Goal: Task Accomplishment & Management: Manage account settings

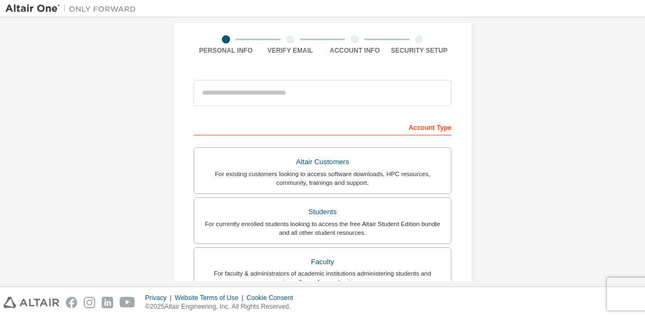
scroll to position [83, 0]
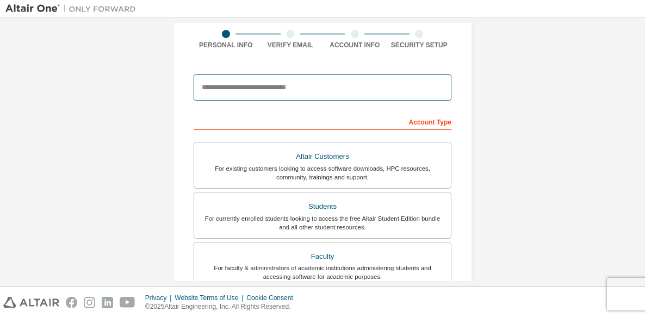
click at [380, 88] on input "email" at bounding box center [323, 88] width 258 height 26
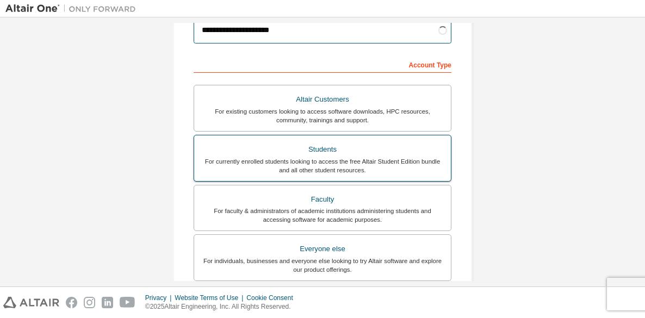
scroll to position [141, 0]
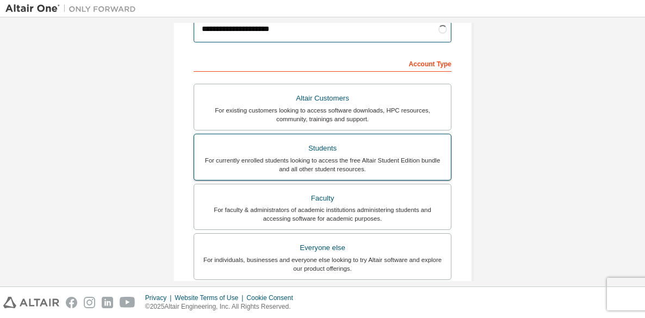
type input "**********"
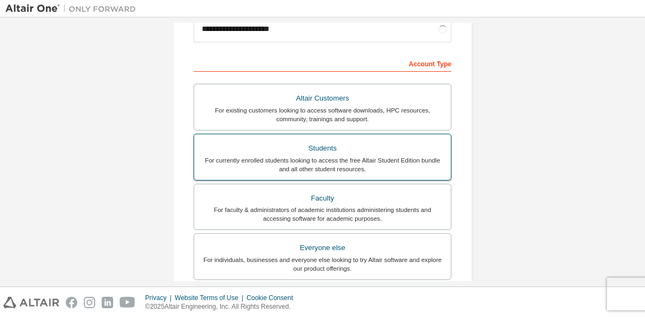
click at [400, 161] on div "For currently enrolled students looking to access the free Altair Student Editi…" at bounding box center [323, 164] width 244 height 17
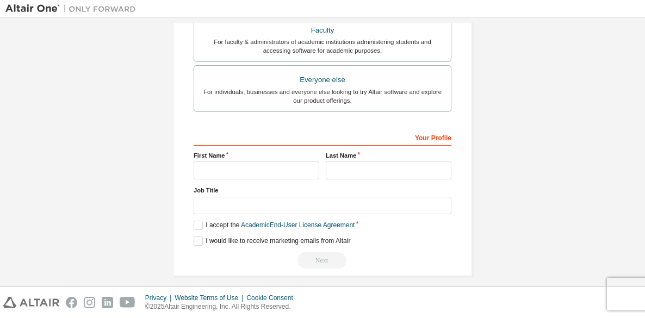
scroll to position [318, 0]
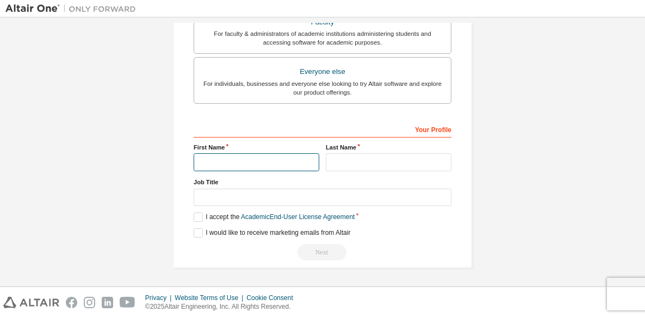
click at [275, 161] on input "text" at bounding box center [257, 162] width 126 height 18
type input "**********"
type input "********"
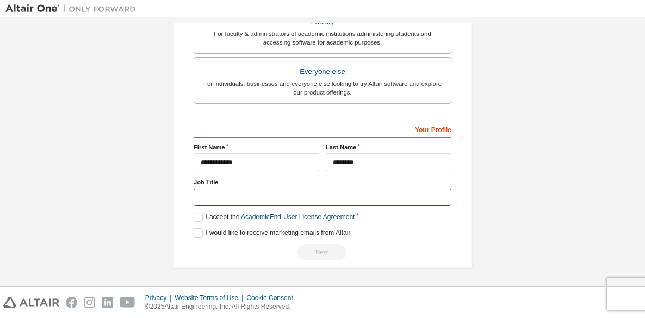
click at [272, 196] on input "text" at bounding box center [323, 198] width 258 height 18
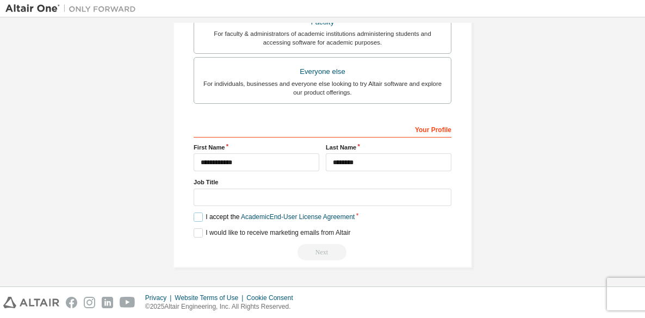
click at [194, 213] on label "I accept the Academic End-User License Agreement" at bounding box center [274, 217] width 161 height 9
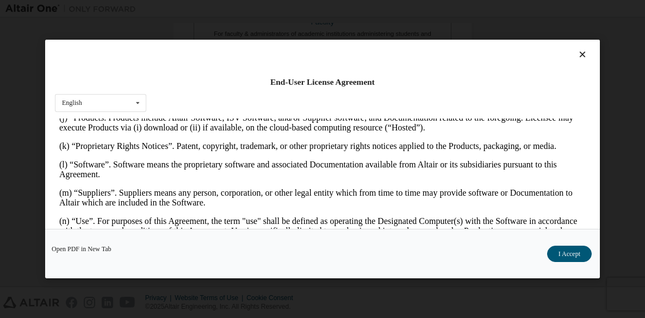
scroll to position [632, 0]
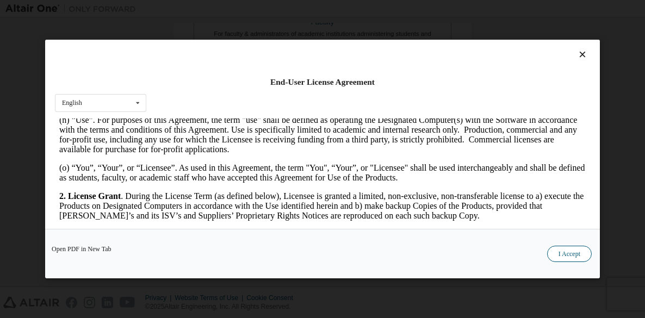
click at [576, 250] on button "I Accept" at bounding box center [569, 254] width 45 height 16
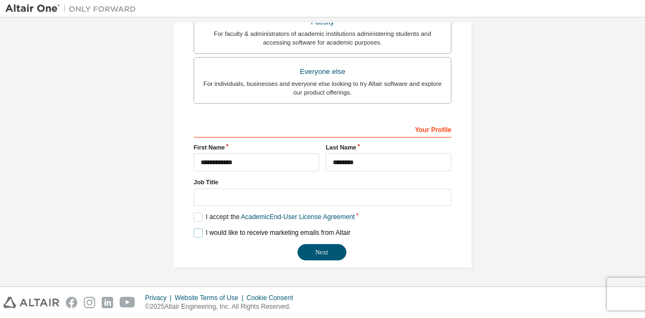
click at [199, 233] on label "I would like to receive marketing emails from Altair" at bounding box center [272, 232] width 157 height 9
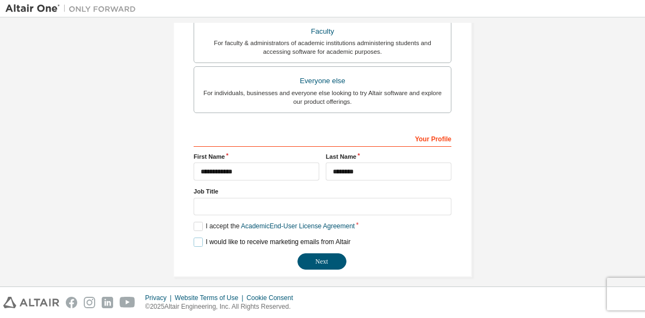
scroll to position [318, 0]
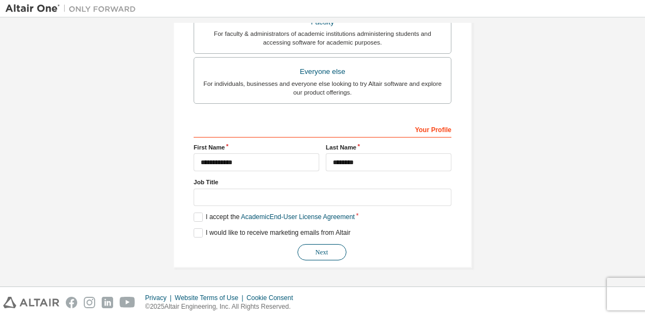
click at [331, 250] on button "Next" at bounding box center [321, 252] width 49 height 16
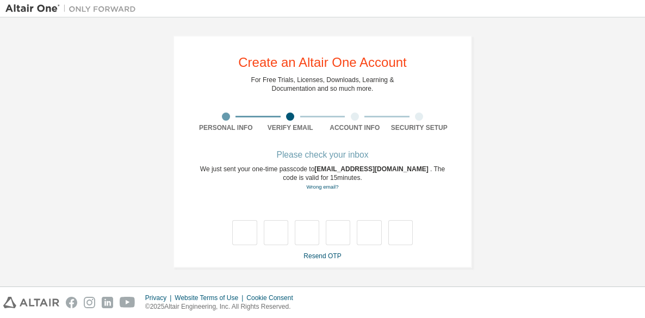
scroll to position [1, 0]
click at [316, 252] on link "Resend OTP" at bounding box center [322, 256] width 38 height 8
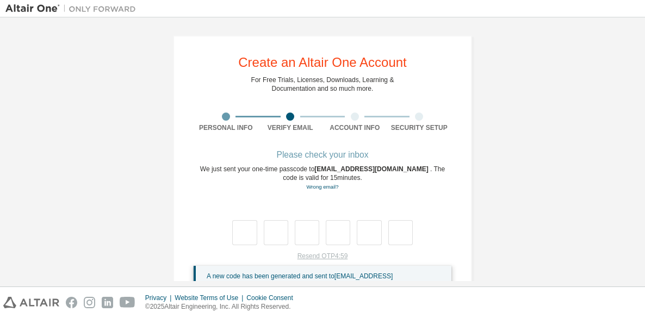
scroll to position [43, 0]
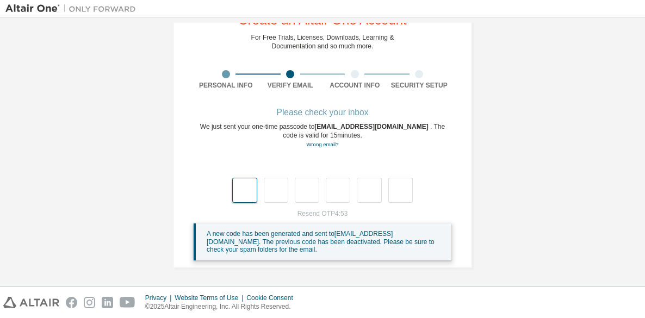
click at [251, 189] on input "text" at bounding box center [244, 190] width 24 height 25
type input "*"
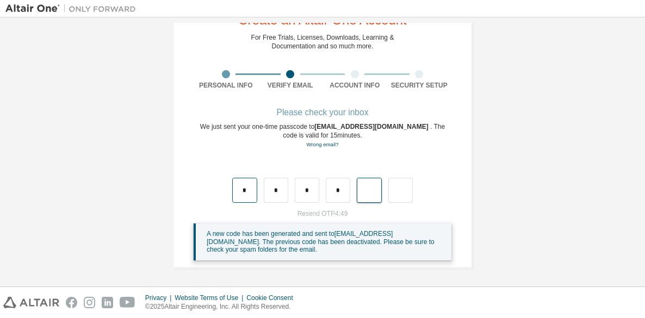
type input "*"
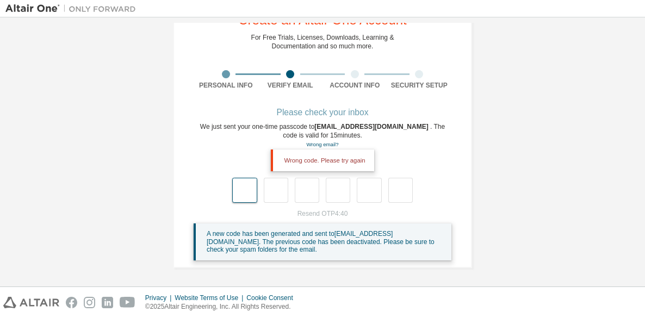
click at [234, 194] on input "text" at bounding box center [244, 190] width 24 height 25
type input "*"
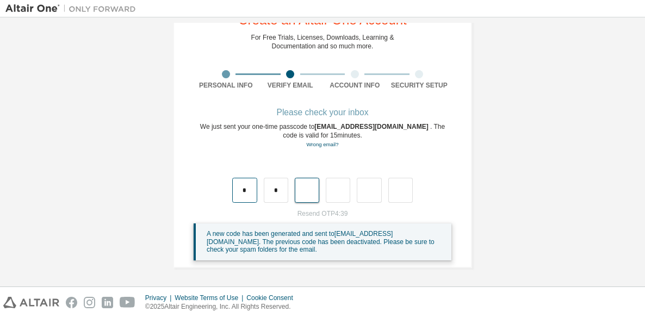
type input "*"
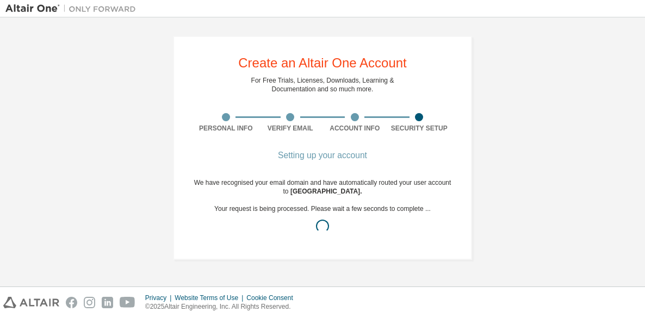
scroll to position [0, 0]
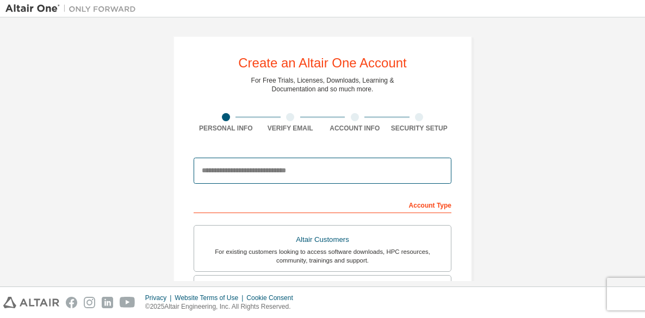
click at [281, 177] on input "email" at bounding box center [323, 171] width 258 height 26
type input "**********"
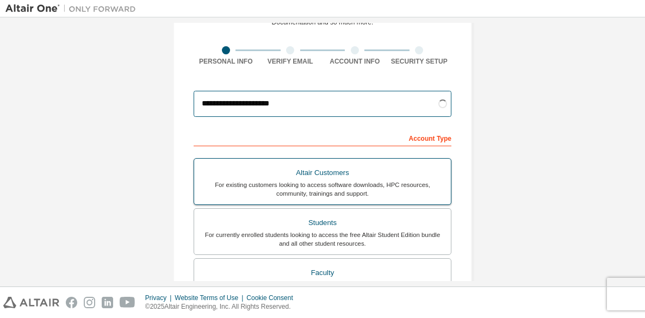
scroll to position [70, 0]
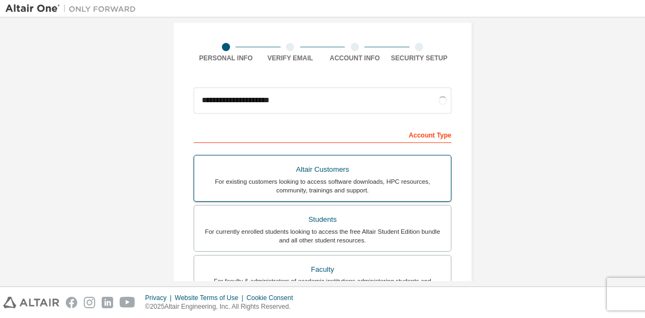
click at [351, 225] on div "Students" at bounding box center [323, 219] width 244 height 15
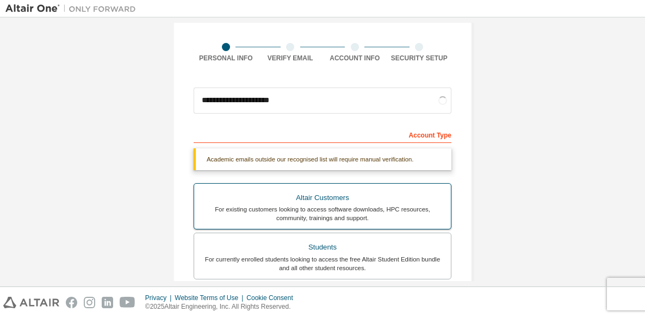
click at [351, 222] on div "For existing customers looking to access software downloads, HPC resources, com…" at bounding box center [323, 213] width 244 height 17
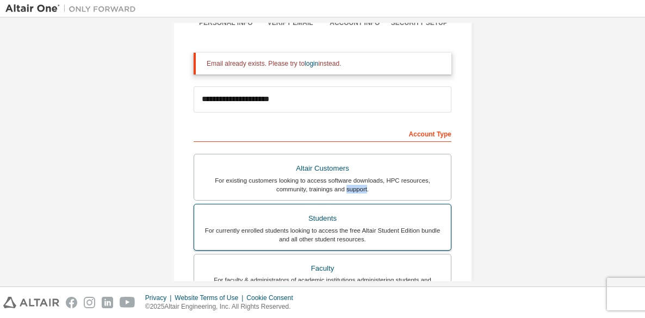
scroll to position [109, 0]
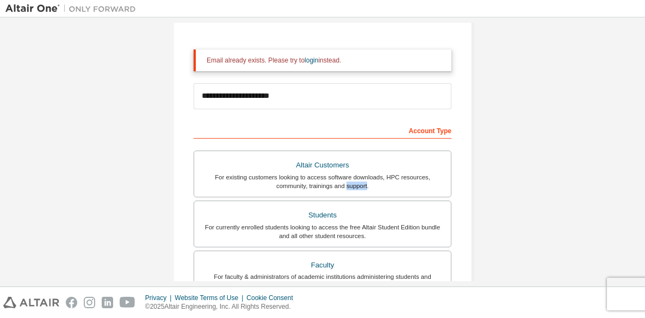
click at [499, 143] on div "**********" at bounding box center [322, 219] width 634 height 611
click at [318, 60] on link "login" at bounding box center [312, 61] width 14 height 8
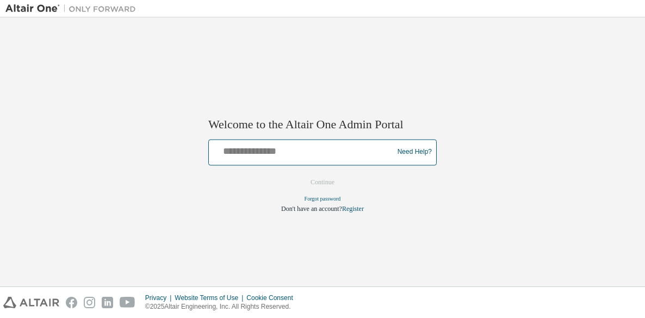
click at [263, 154] on input "text" at bounding box center [302, 150] width 179 height 16
type input "**********"
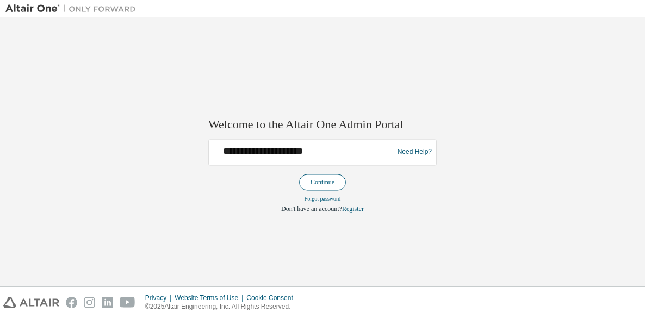
click at [326, 185] on button "Continue" at bounding box center [322, 182] width 47 height 16
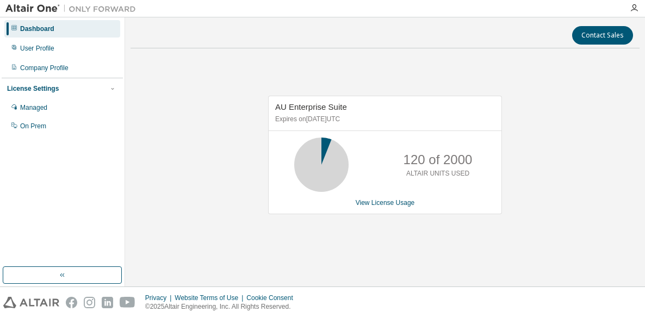
click at [512, 158] on div "AU Enterprise Suite Expires on December 29, 2025 UTC 120 of 2000 ALTAIR UNITS U…" at bounding box center [385, 160] width 509 height 207
click at [442, 140] on div "120 of 2000 ALTAIR UNITS USED" at bounding box center [437, 165] width 87 height 54
click at [63, 46] on div "User Profile" at bounding box center [62, 48] width 116 height 17
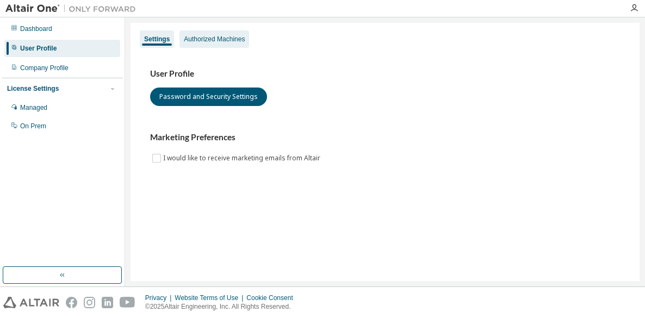
click at [220, 37] on div "Authorized Machines" at bounding box center [214, 39] width 61 height 9
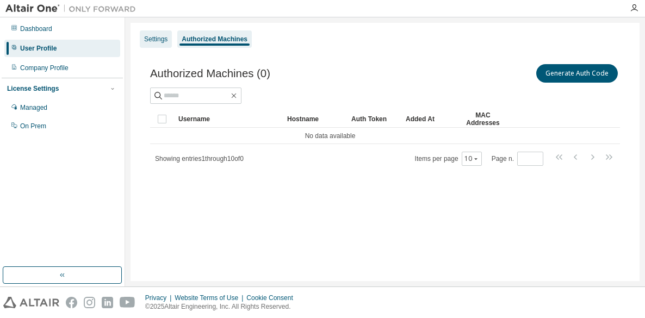
click at [157, 44] on div "Settings" at bounding box center [156, 38] width 32 height 17
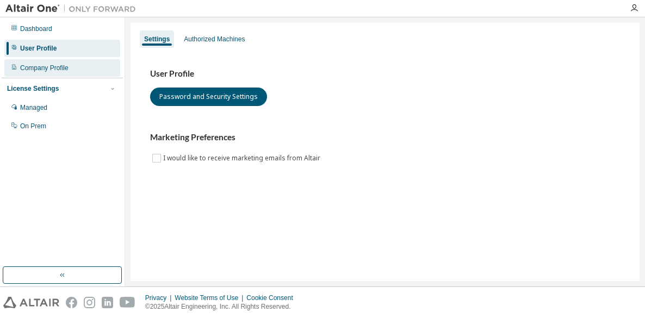
click at [84, 71] on div "Company Profile" at bounding box center [62, 67] width 116 height 17
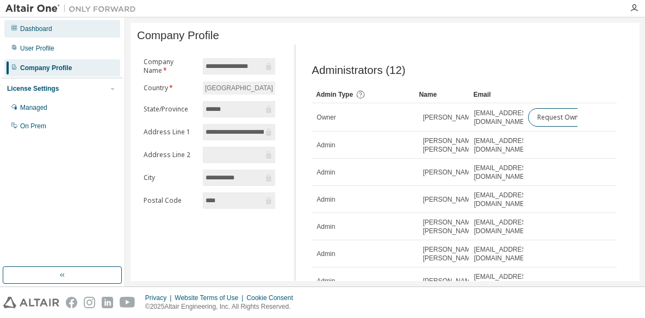
click at [49, 33] on div "Dashboard" at bounding box center [62, 28] width 116 height 17
